Goal: Use online tool/utility: Utilize a website feature to perform a specific function

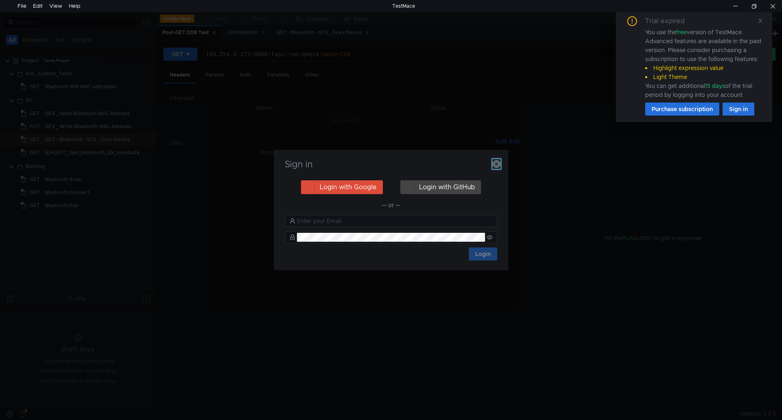
click at [499, 164] on icon "button" at bounding box center [496, 164] width 8 height 8
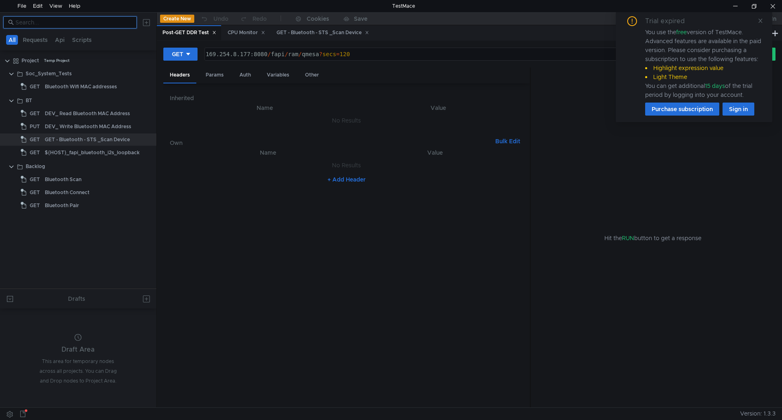
click at [83, 24] on input at bounding box center [73, 22] width 116 height 9
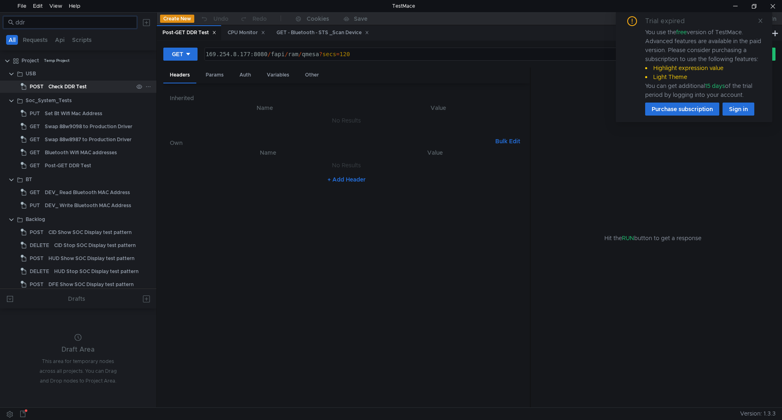
type input "ddr"
click at [86, 85] on div "Check DDR Test" at bounding box center [67, 87] width 38 height 12
click at [89, 84] on div "Check DDR Test" at bounding box center [90, 87] width 85 height 12
click at [759, 22] on icon at bounding box center [760, 21] width 4 height 4
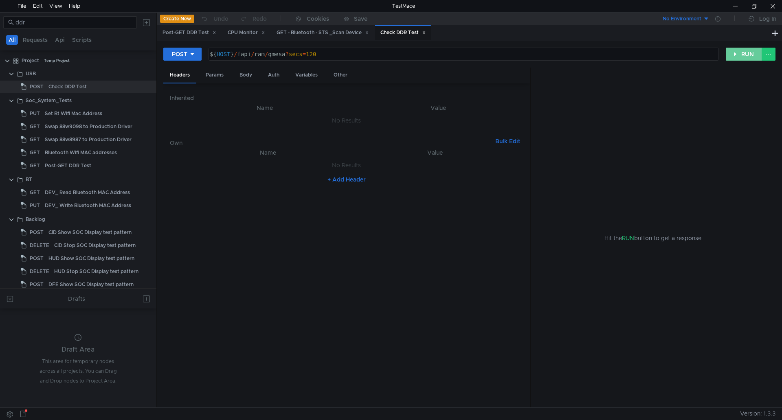
click at [731, 55] on button "RUN" at bounding box center [744, 54] width 36 height 13
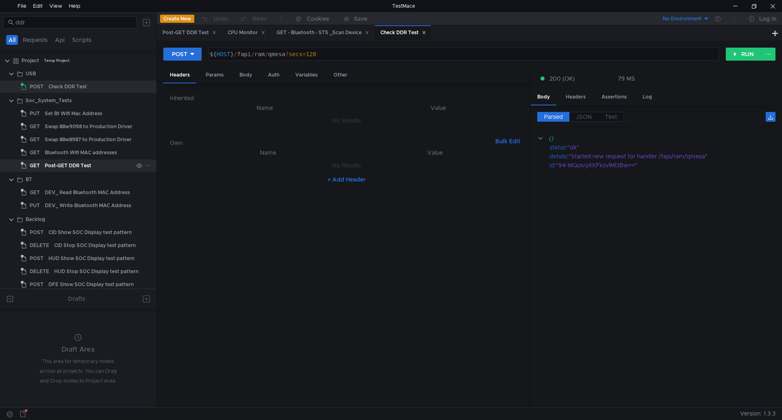
click at [89, 168] on div "Post-GET DDR Test" at bounding box center [68, 166] width 46 height 12
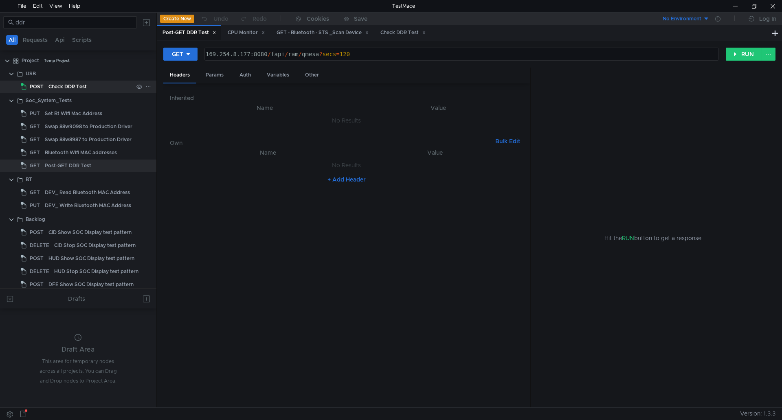
click at [76, 85] on div "Check DDR Test" at bounding box center [67, 87] width 38 height 12
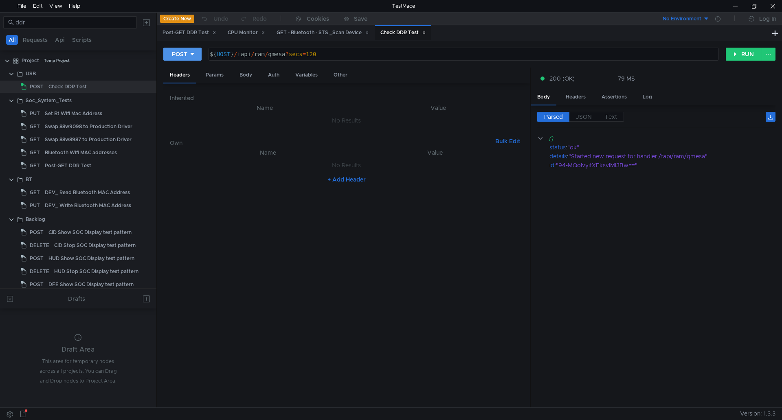
click at [196, 50] on button "POST" at bounding box center [182, 54] width 38 height 13
click at [180, 71] on li "GET" at bounding box center [182, 71] width 38 height 13
click at [749, 56] on button "RUN" at bounding box center [744, 54] width 36 height 13
